Goal: Transaction & Acquisition: Purchase product/service

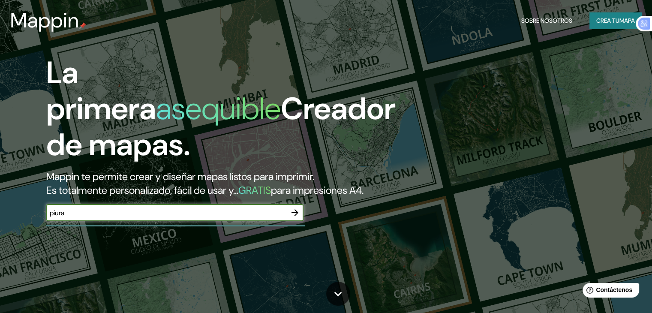
type input "piura"
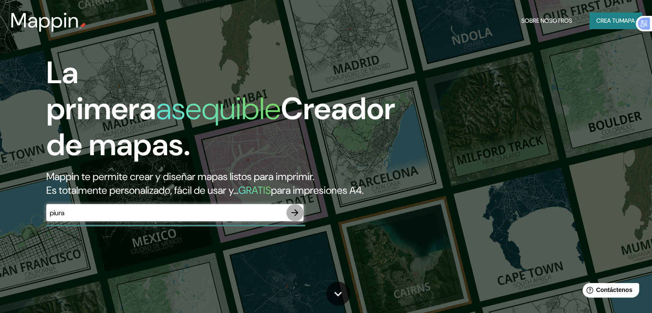
click at [295, 216] on icon "button" at bounding box center [294, 212] width 7 height 7
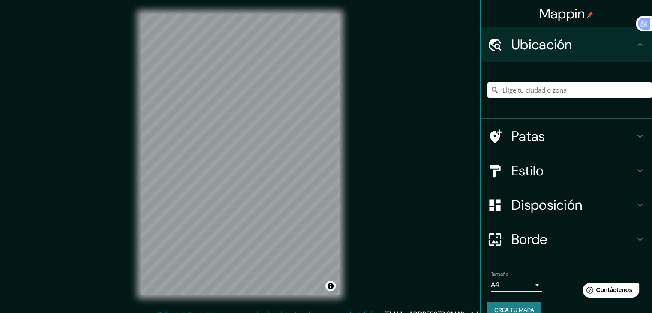
click at [562, 86] on input "Elige tu ciudad o zona" at bounding box center [569, 89] width 164 height 15
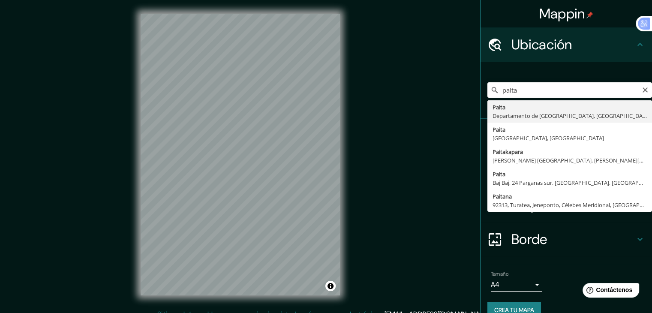
type input "Paita, [GEOGRAPHIC_DATA], [GEOGRAPHIC_DATA]"
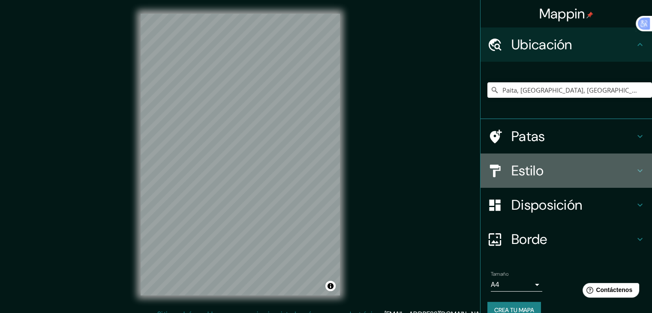
click at [556, 163] on h4 "Estilo" at bounding box center [572, 170] width 123 height 17
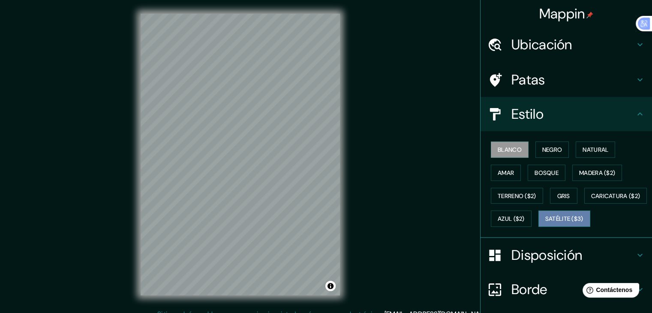
click at [545, 223] on font "Satélite ($3)" at bounding box center [564, 219] width 38 height 8
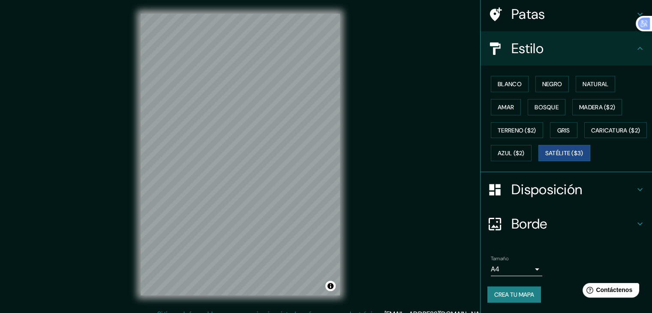
scroll to position [87, 0]
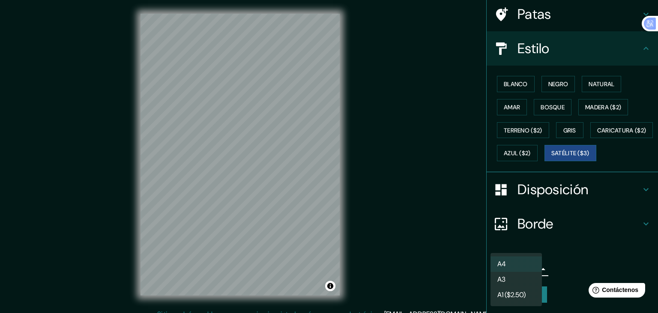
click at [500, 266] on body "Mappin Ubicación Paita, [GEOGRAPHIC_DATA], [GEOGRAPHIC_DATA] Patas Estilo Blanc…" at bounding box center [329, 156] width 658 height 313
click at [512, 281] on li "A3" at bounding box center [515, 280] width 51 height 16
type input "a4"
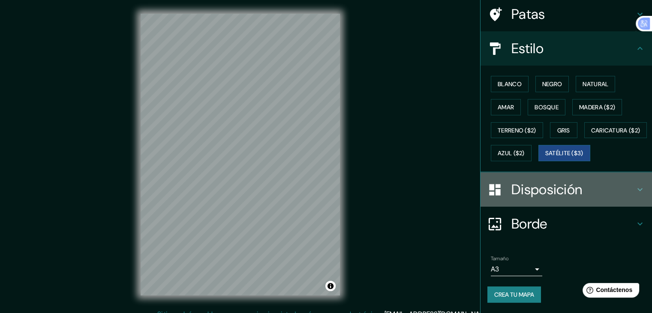
click at [554, 192] on font "Disposición" at bounding box center [546, 189] width 71 height 18
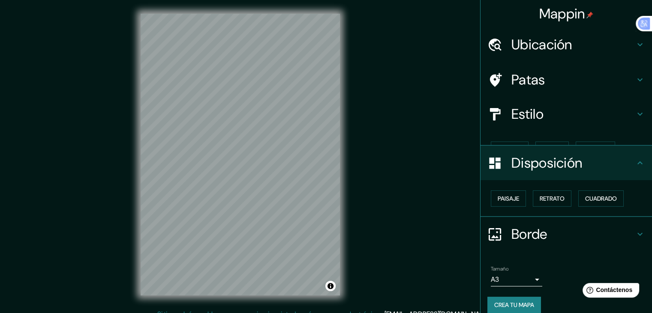
scroll to position [0, 0]
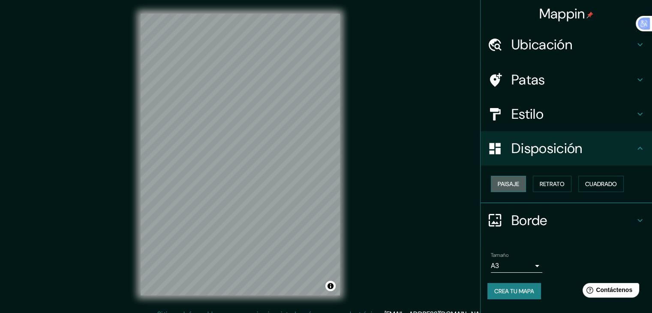
click at [516, 185] on font "Paisaje" at bounding box center [507, 184] width 21 height 8
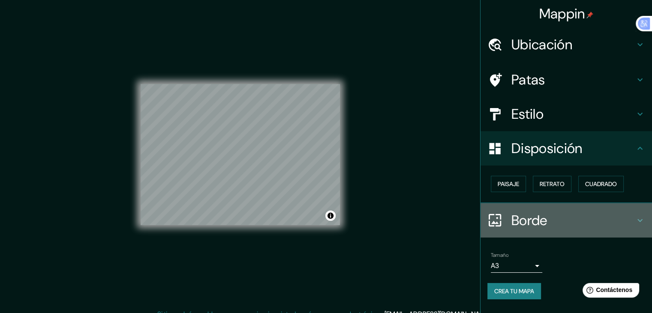
click at [586, 219] on h4 "Borde" at bounding box center [572, 220] width 123 height 17
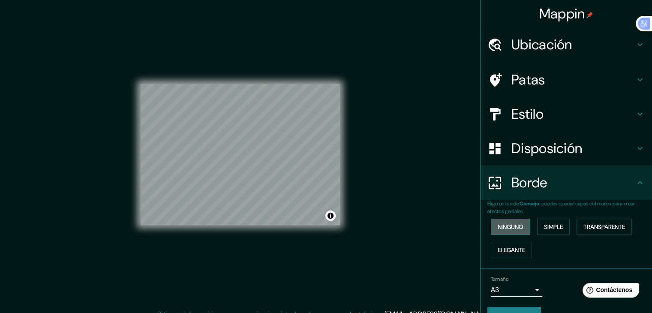
click at [507, 226] on font "Ninguno" at bounding box center [510, 227] width 26 height 8
click at [557, 244] on div "Ninguno Simple Transparente Elegante" at bounding box center [569, 238] width 164 height 46
